Goal: Information Seeking & Learning: Compare options

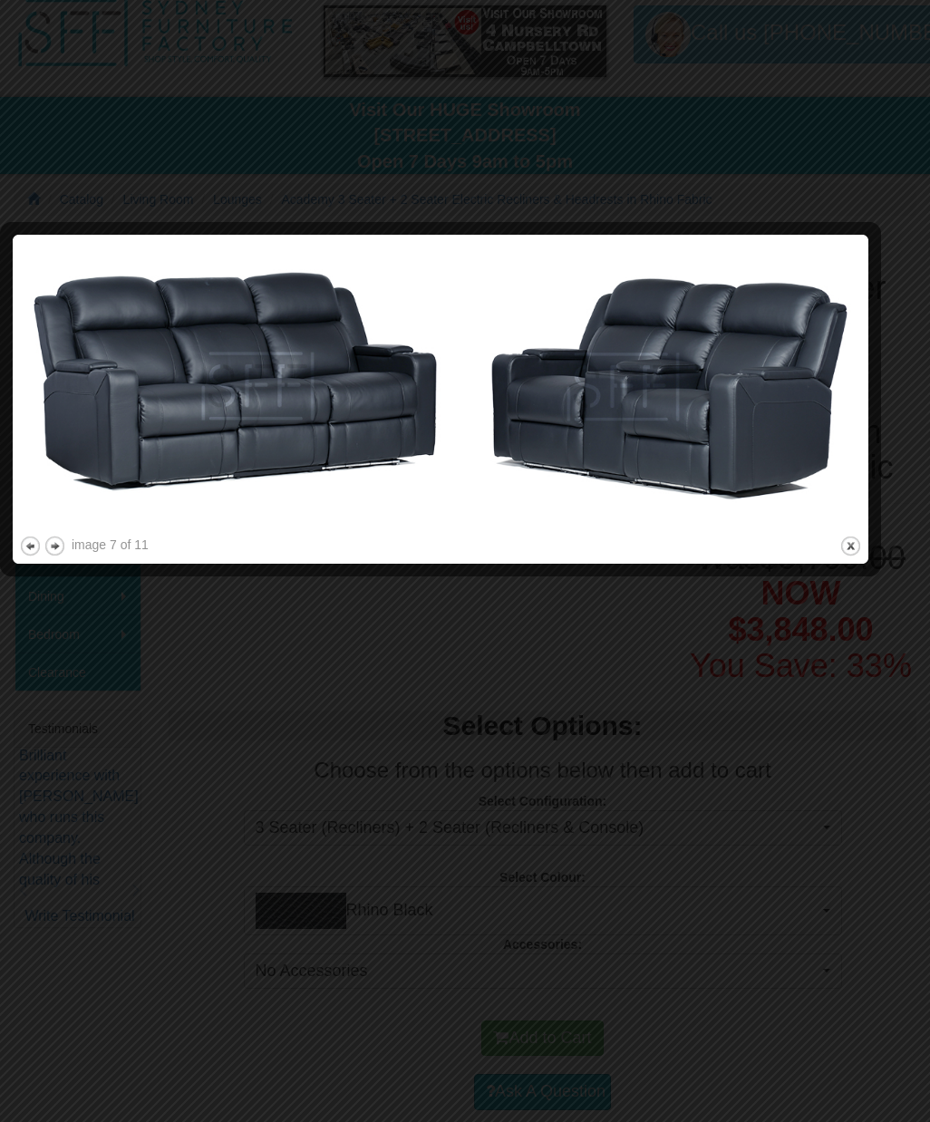
scroll to position [73, 0]
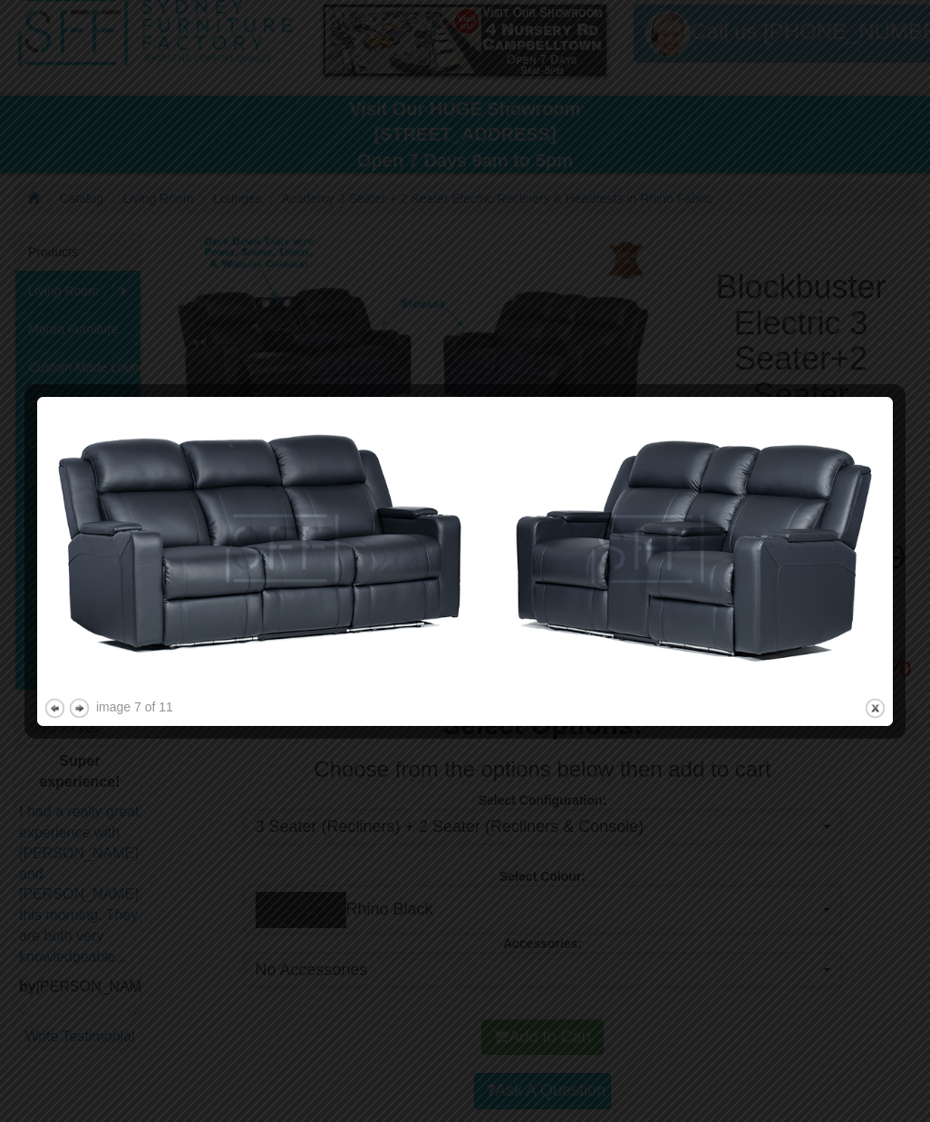
click at [562, 198] on div at bounding box center [465, 561] width 930 height 1122
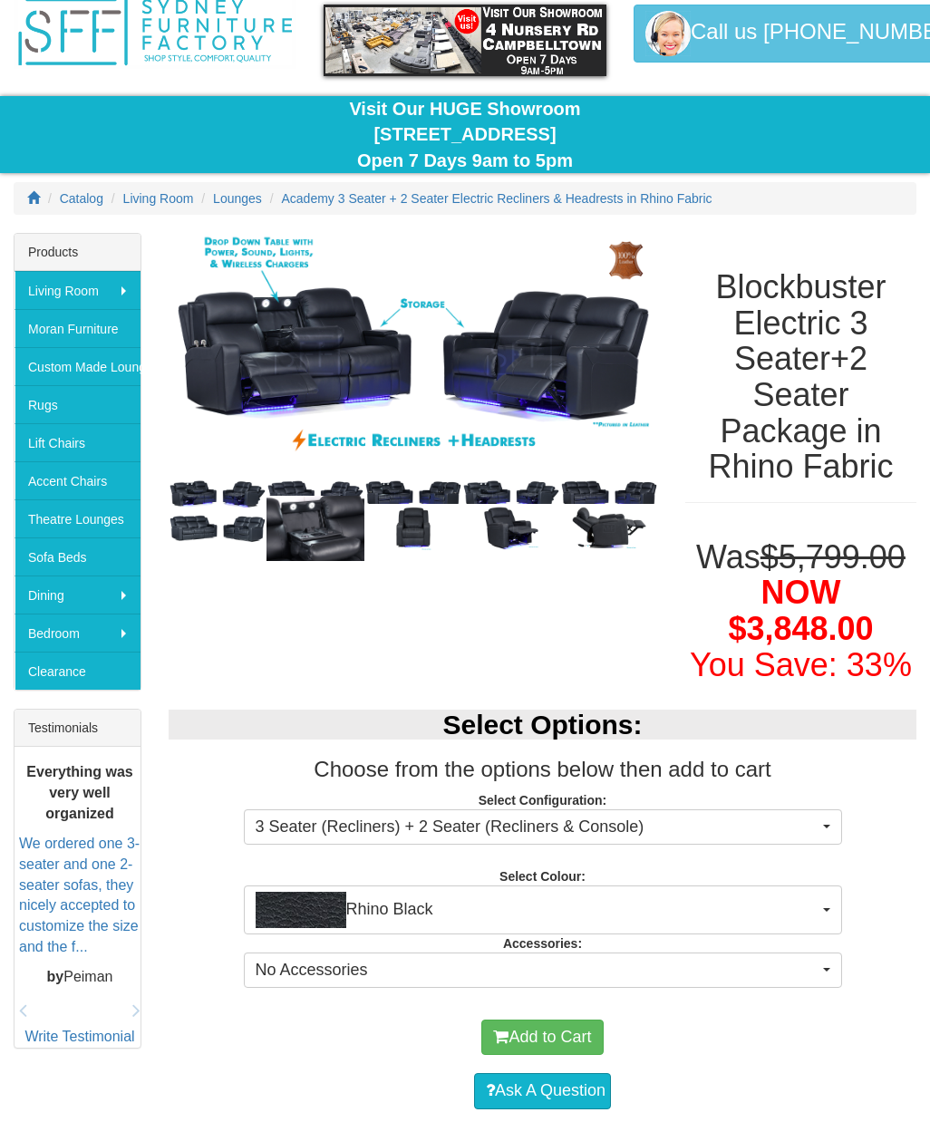
click at [806, 912] on span "Rhino Black" at bounding box center [537, 910] width 563 height 36
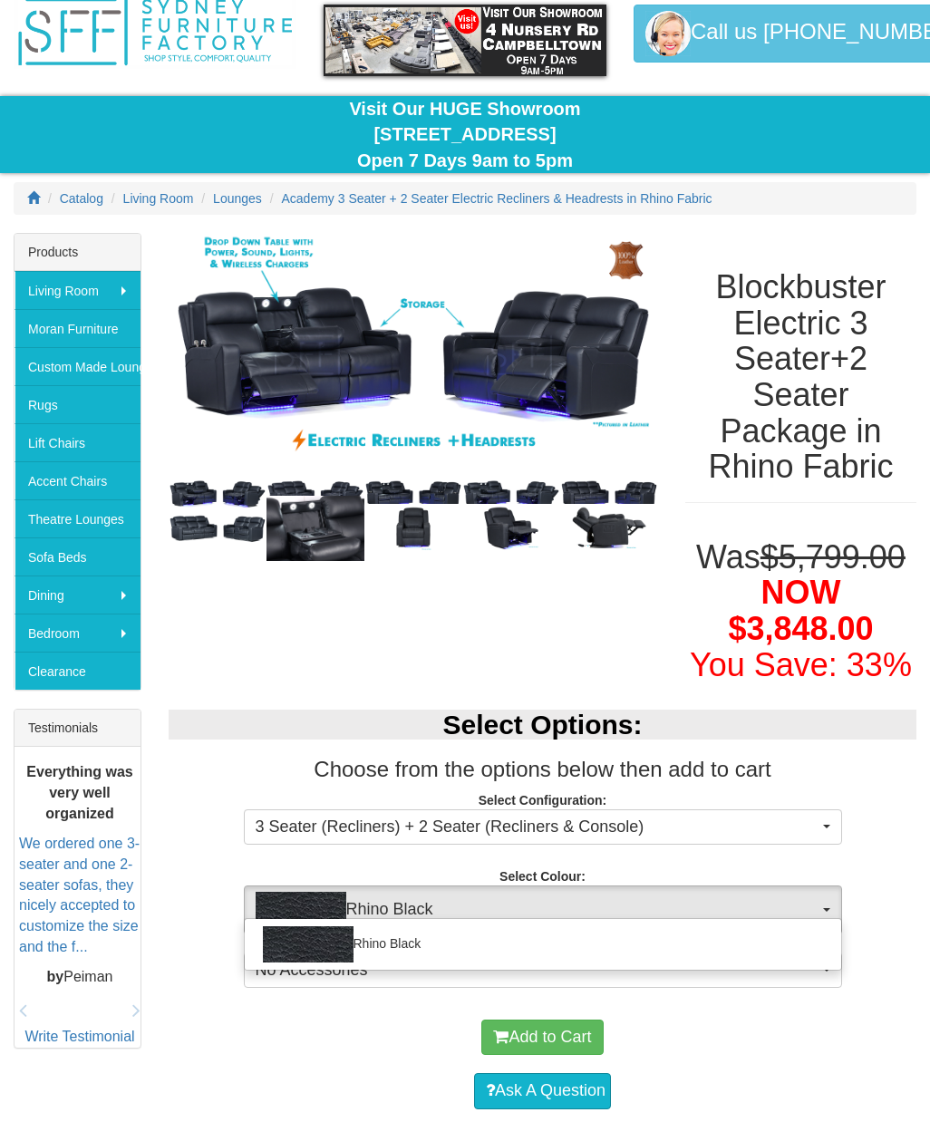
click at [891, 894] on div at bounding box center [465, 561] width 930 height 1122
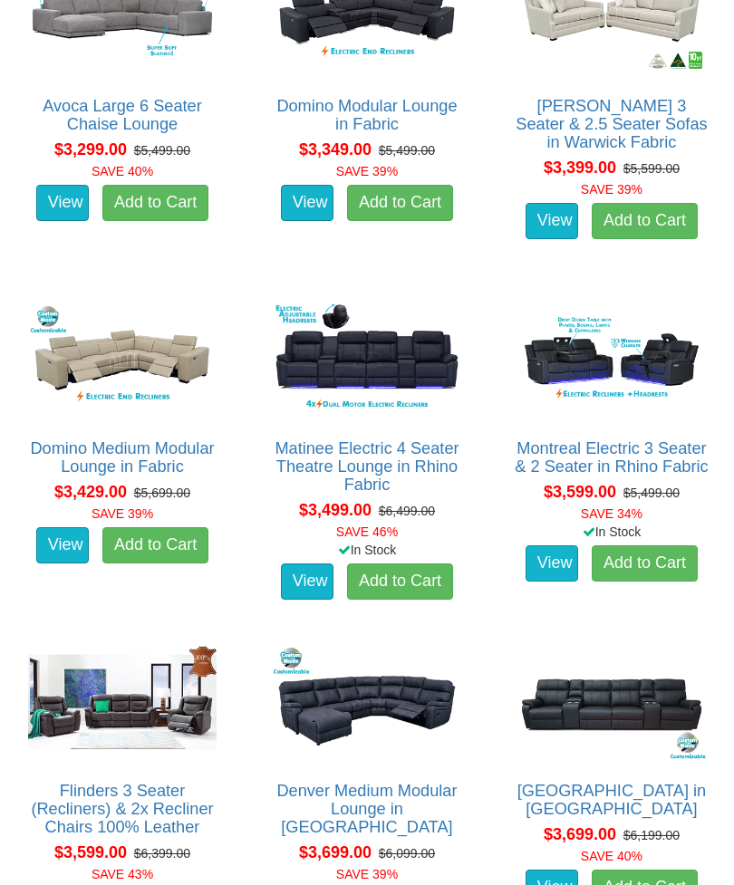
scroll to position [7506, 0]
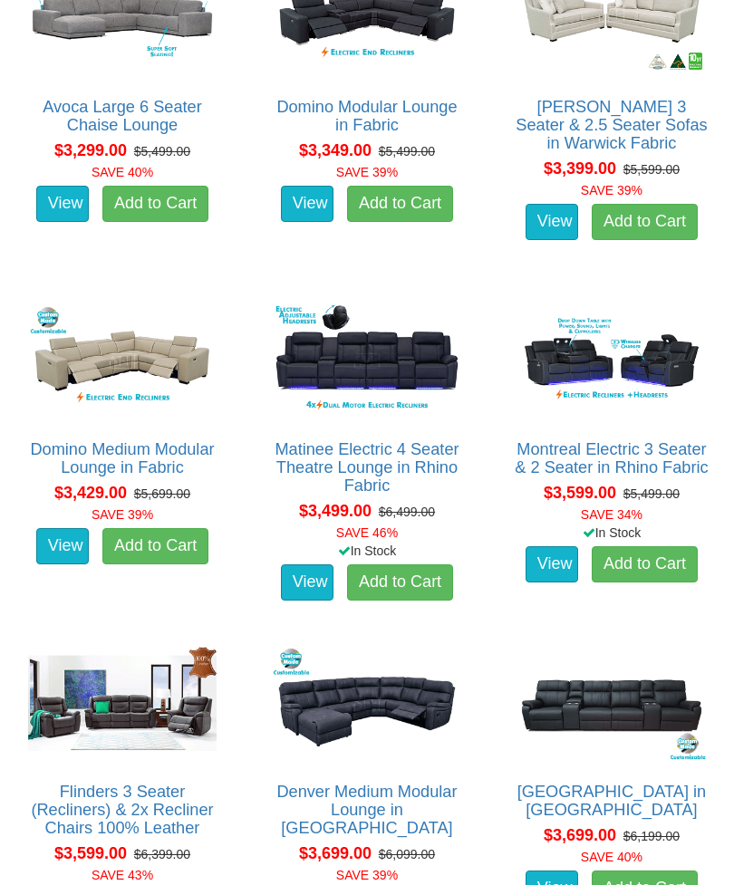
click at [557, 577] on link "View" at bounding box center [552, 564] width 53 height 36
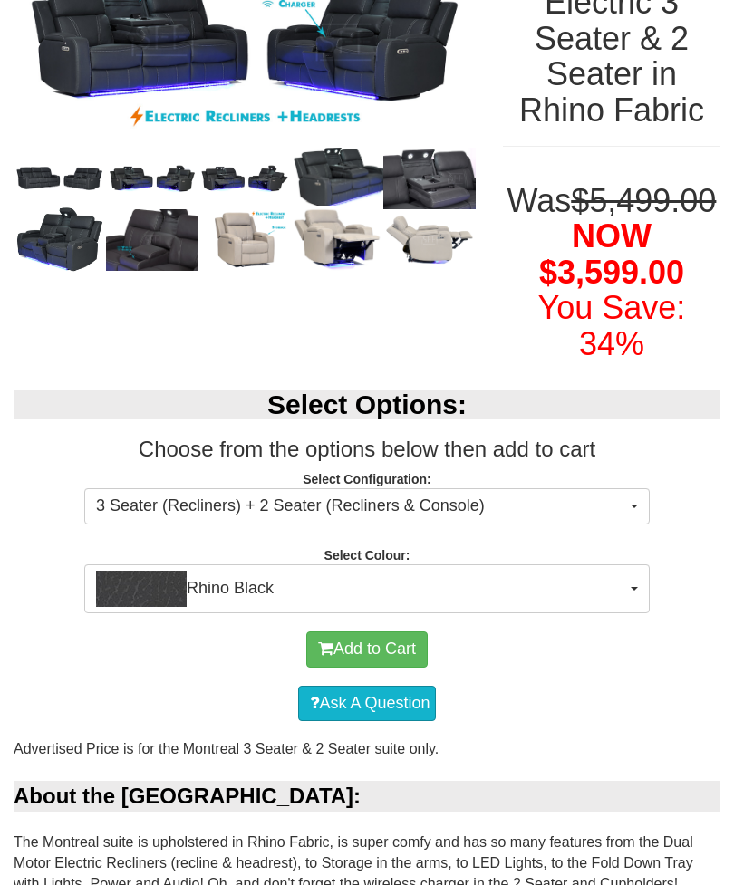
scroll to position [323, 0]
click at [625, 607] on span "Rhino Black" at bounding box center [361, 589] width 530 height 36
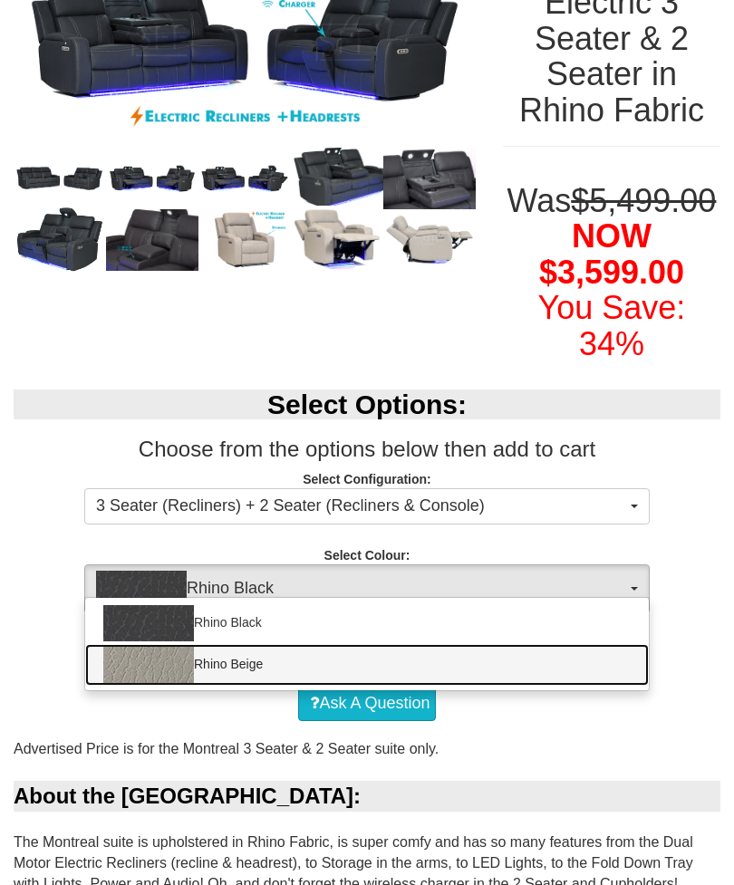
click at [582, 686] on link "Rhino Beige" at bounding box center [367, 665] width 564 height 42
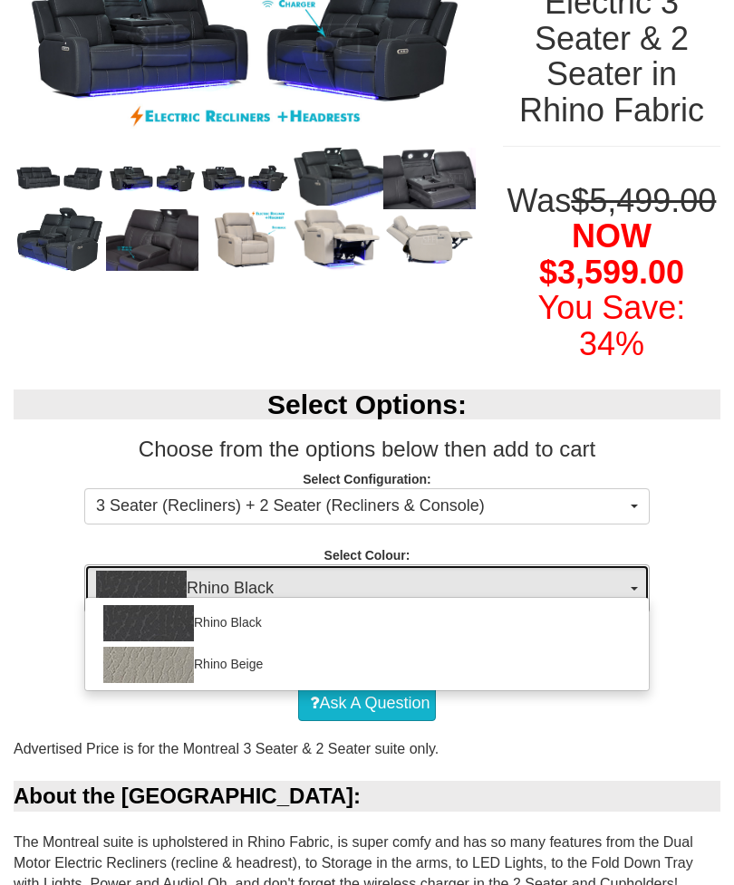
select select "2004"
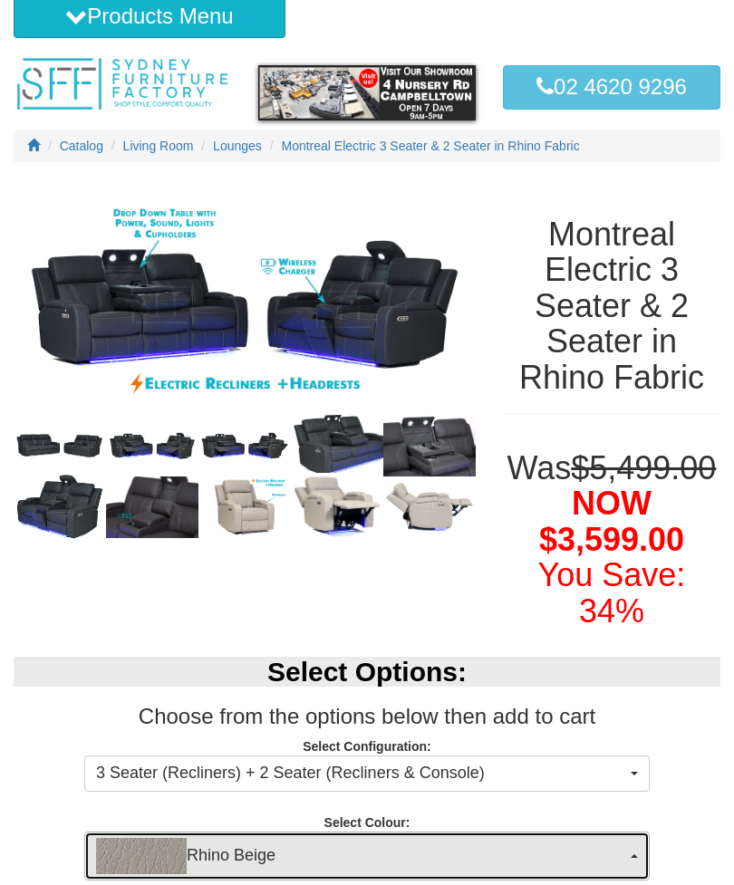
scroll to position [4, 0]
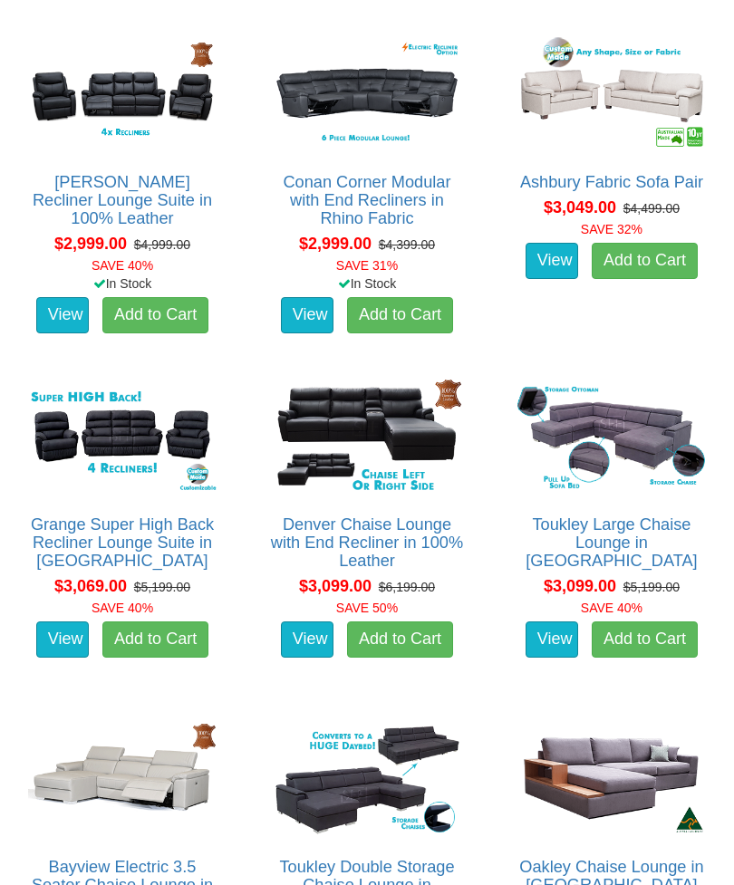
scroll to position [6402, 0]
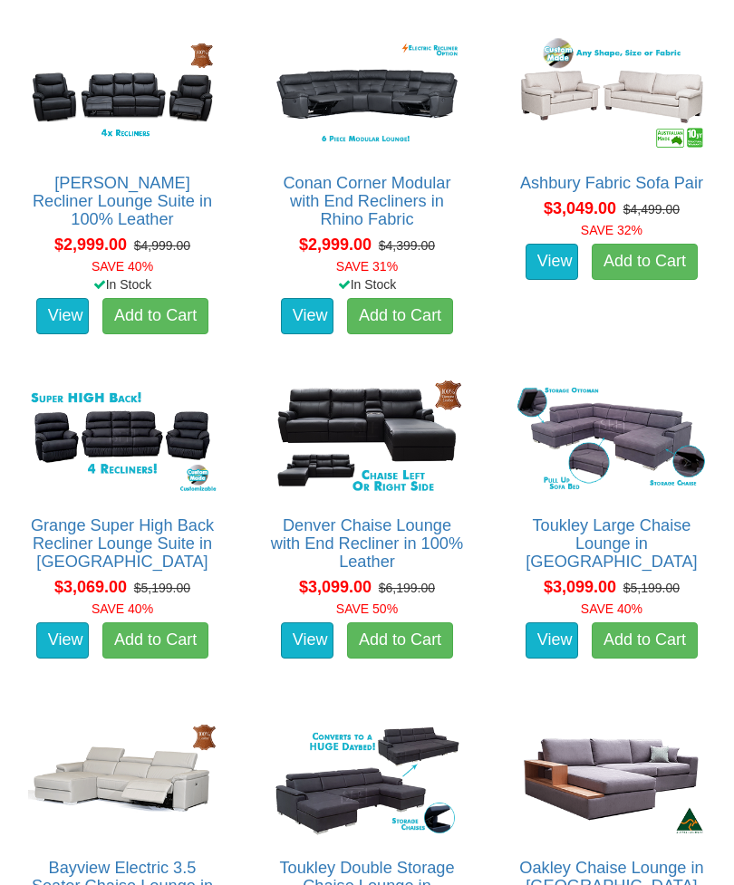
click at [144, 530] on link "Grange Super High Back Recliner Lounge Suite in [GEOGRAPHIC_DATA]" at bounding box center [122, 544] width 183 height 54
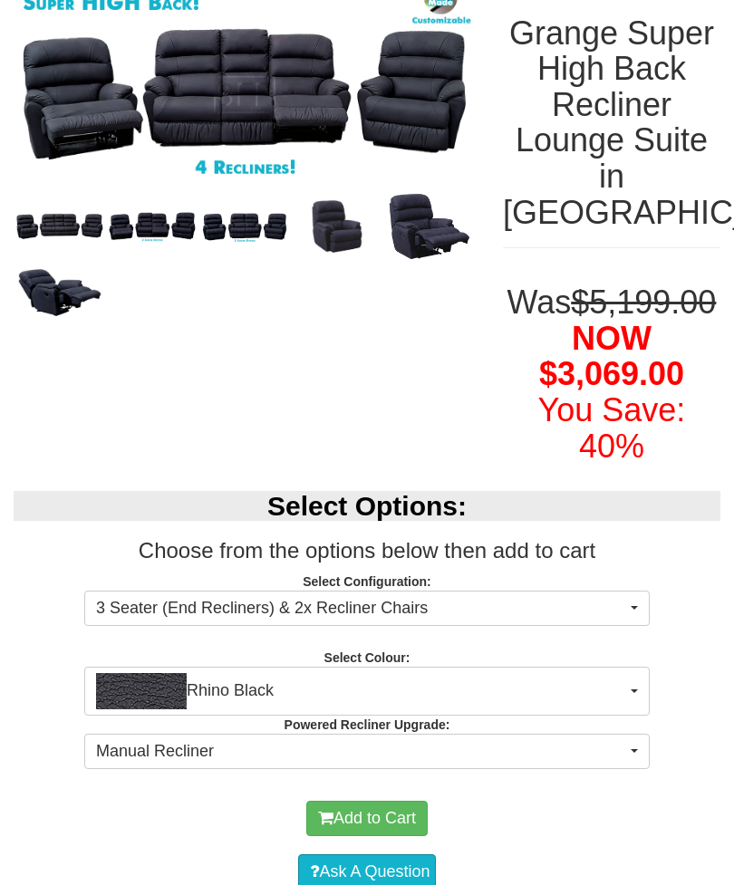
scroll to position [257, 0]
click at [623, 689] on span "Rhino Black" at bounding box center [361, 691] width 530 height 36
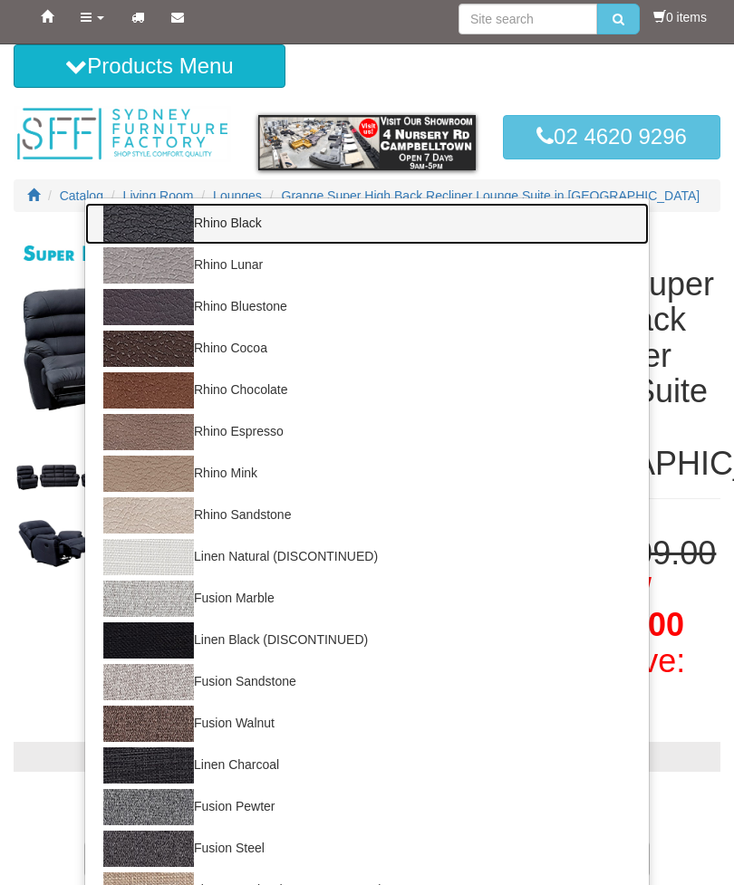
scroll to position [0, 0]
